Goal: Transaction & Acquisition: Obtain resource

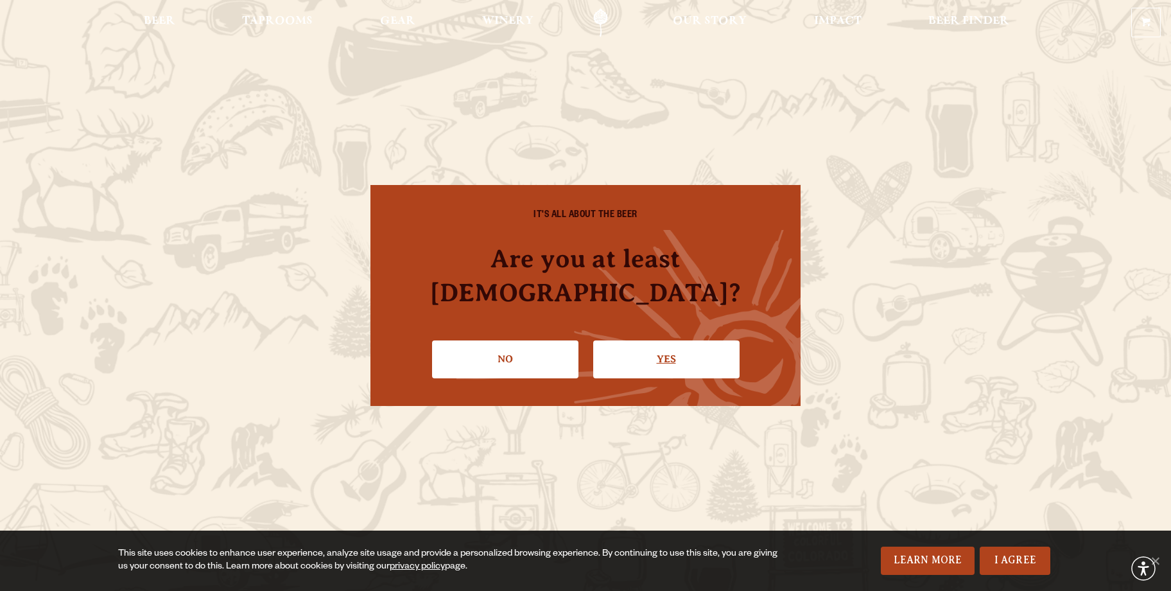
click at [664, 346] on link "Yes" at bounding box center [666, 358] width 146 height 37
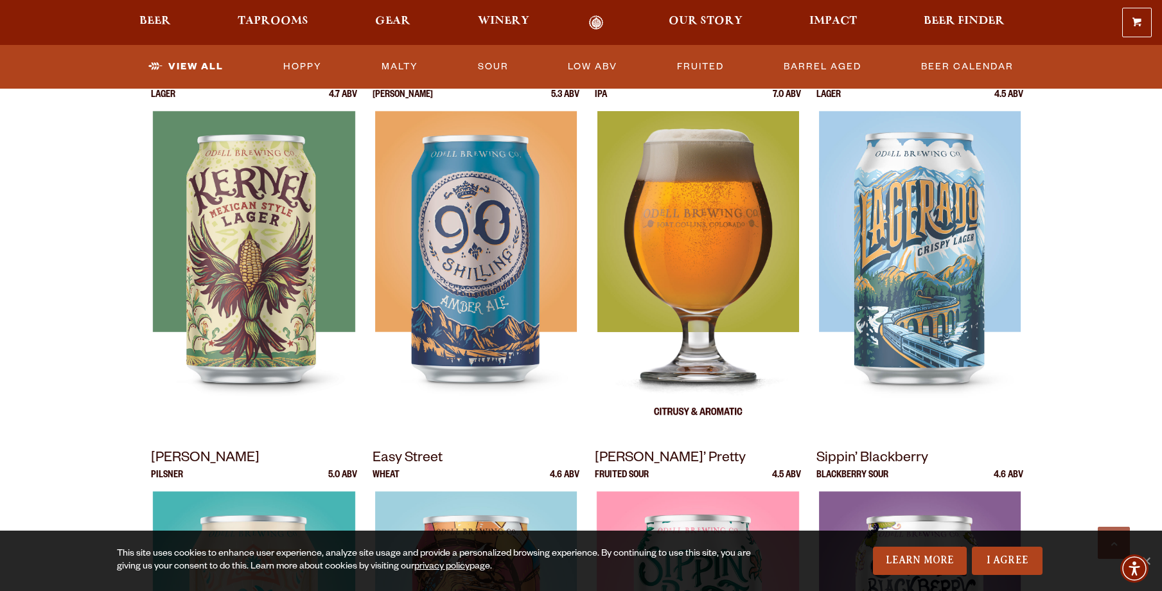
scroll to position [578, 0]
click at [707, 379] on img at bounding box center [698, 270] width 202 height 321
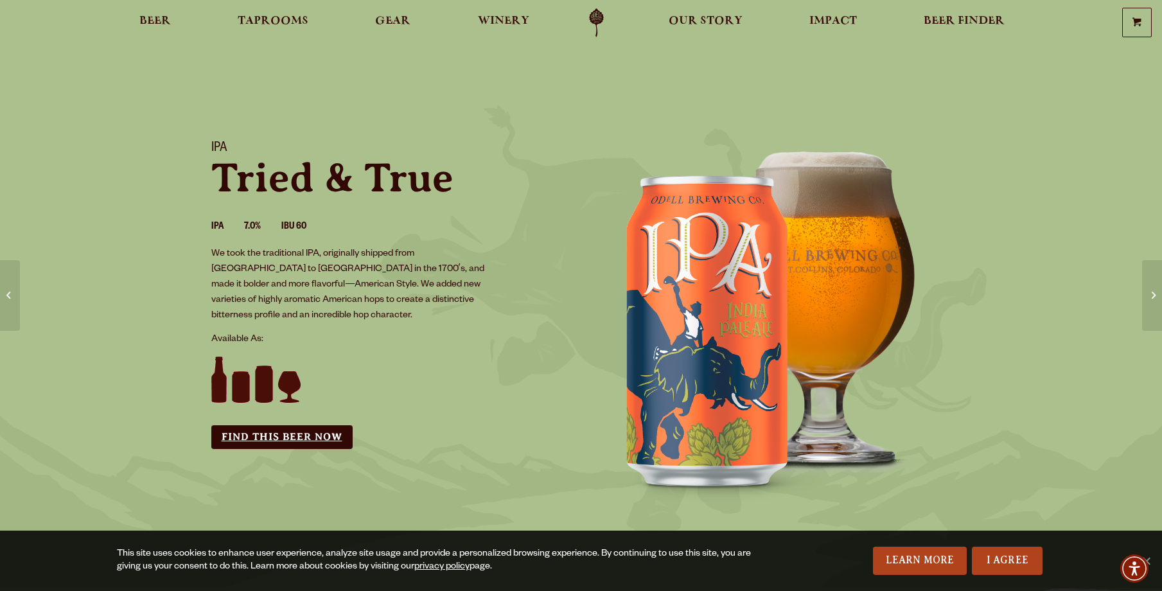
click at [299, 425] on link "Find this Beer Now" at bounding box center [281, 437] width 141 height 24
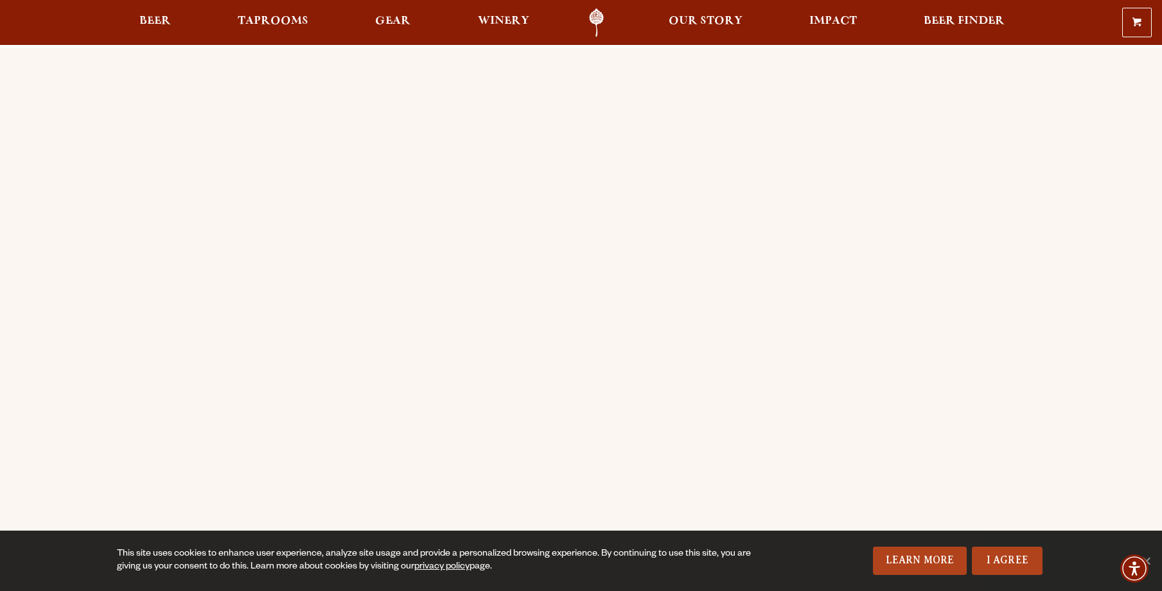
click at [1073, 236] on div "Order Online Order [PERSON_NAME] beer or OBC Wine online for delivery or pick-u…" at bounding box center [581, 508] width 1162 height 921
